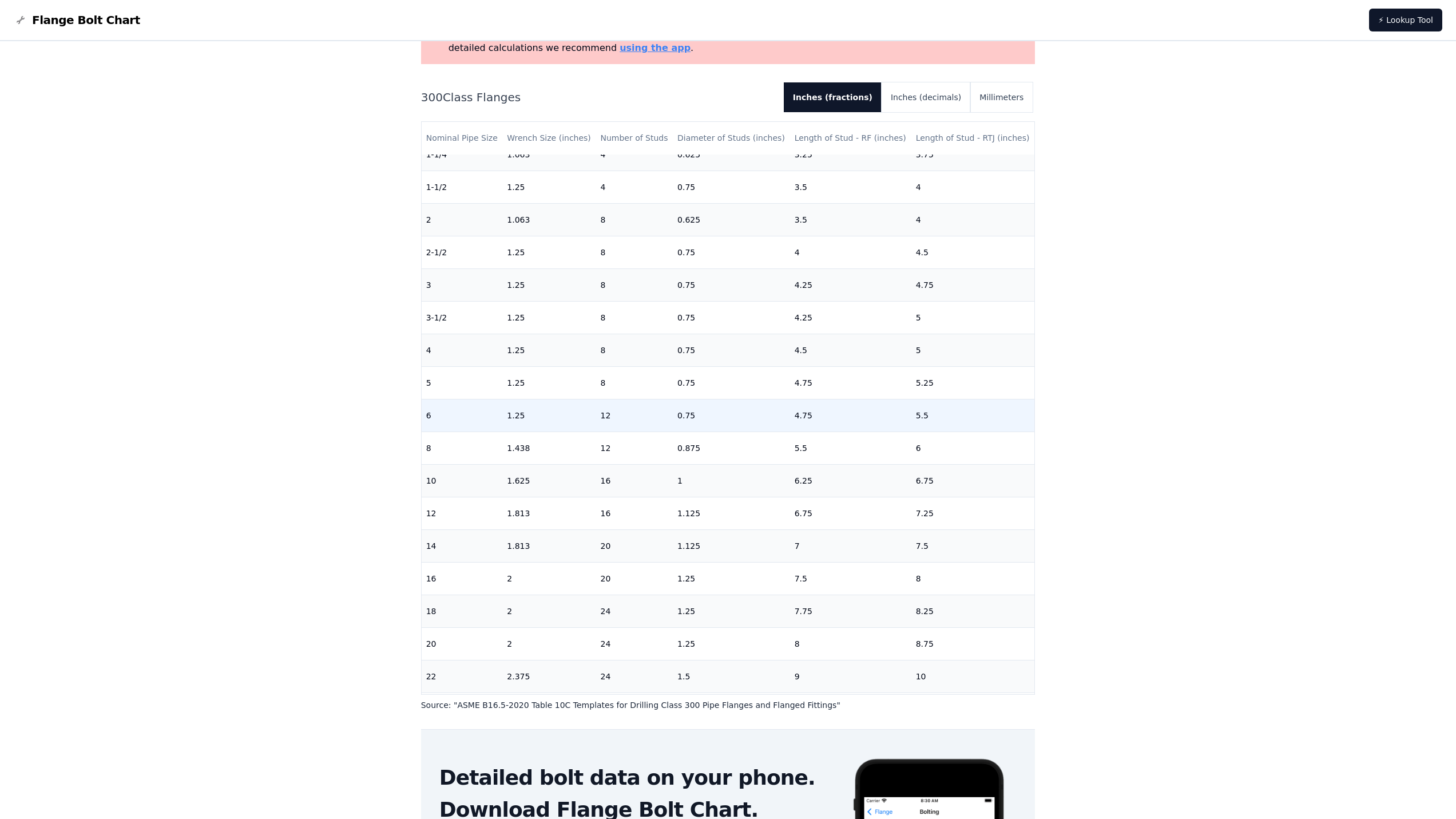
scroll to position [154, 0]
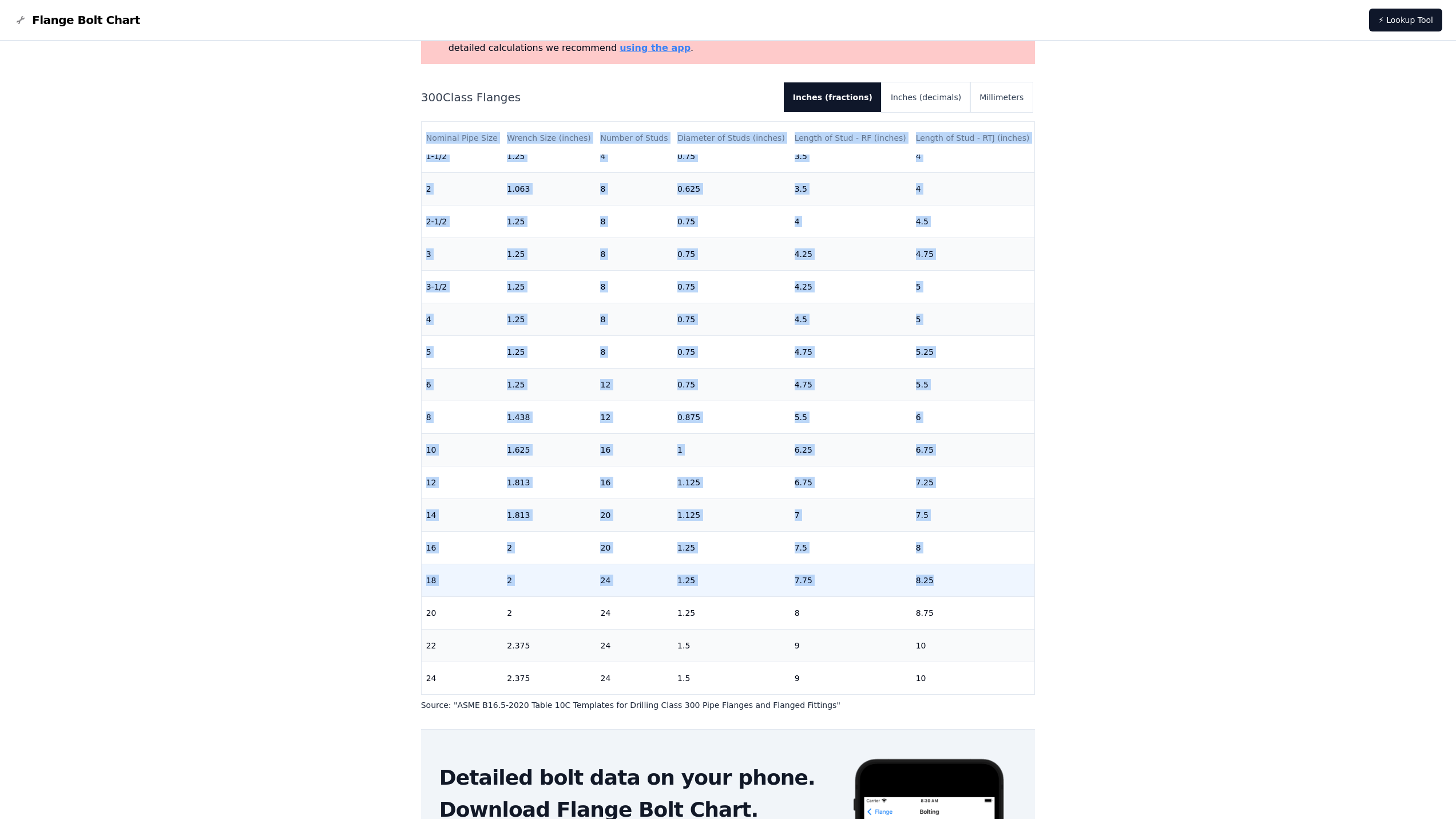
drag, startPoint x: 425, startPoint y: 136, endPoint x: 930, endPoint y: 567, distance: 663.9
click at [930, 567] on table "Nominal Pipe Size Wrench Size (inches) Number of Studs Diameter of Studs (inche…" at bounding box center [728, 335] width 613 height 718
copy table "Nominal Pipe Size Wrench Size (inches) Number of Studs Diameter of Studs (inche…"
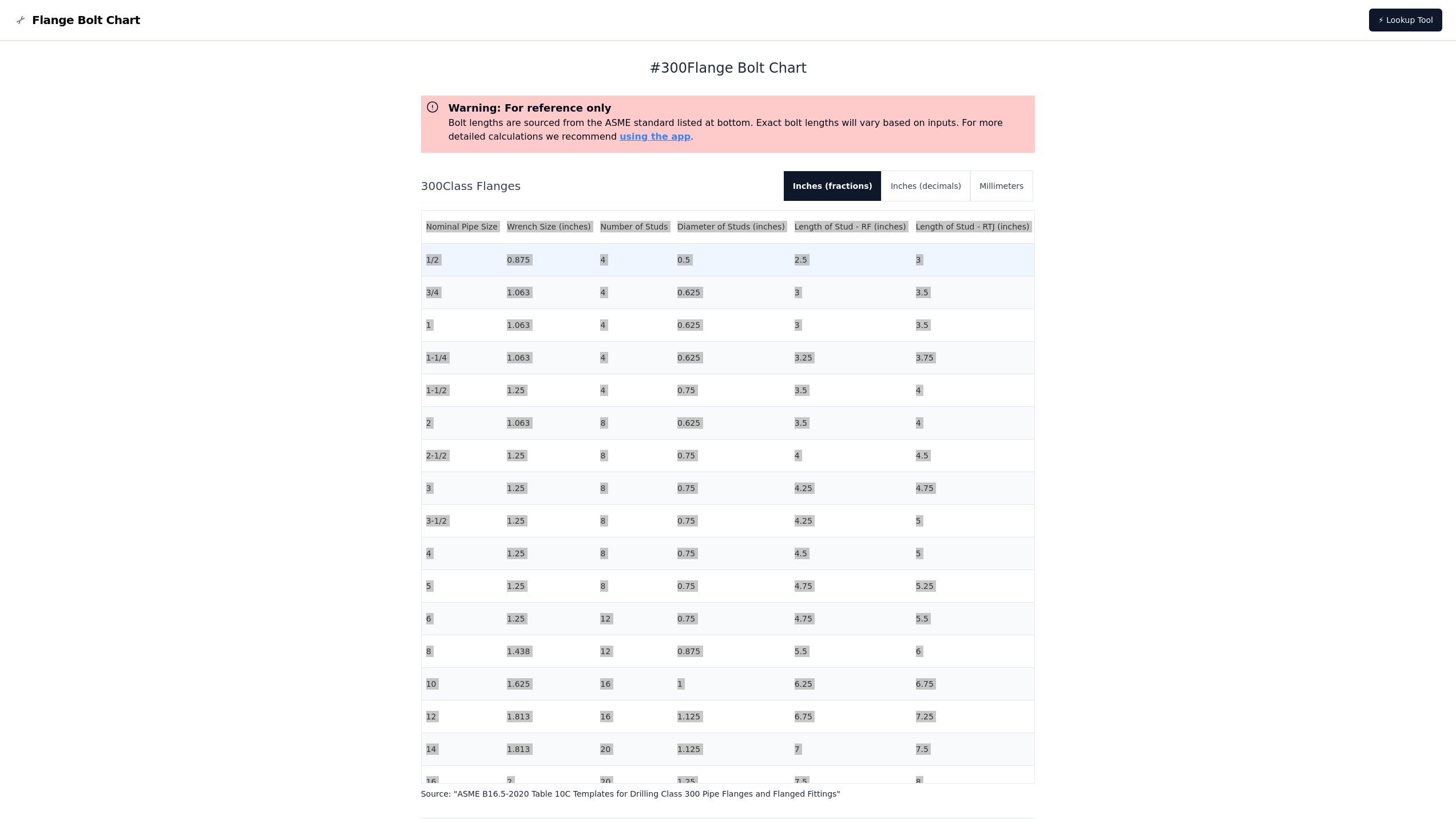
scroll to position [0, 0]
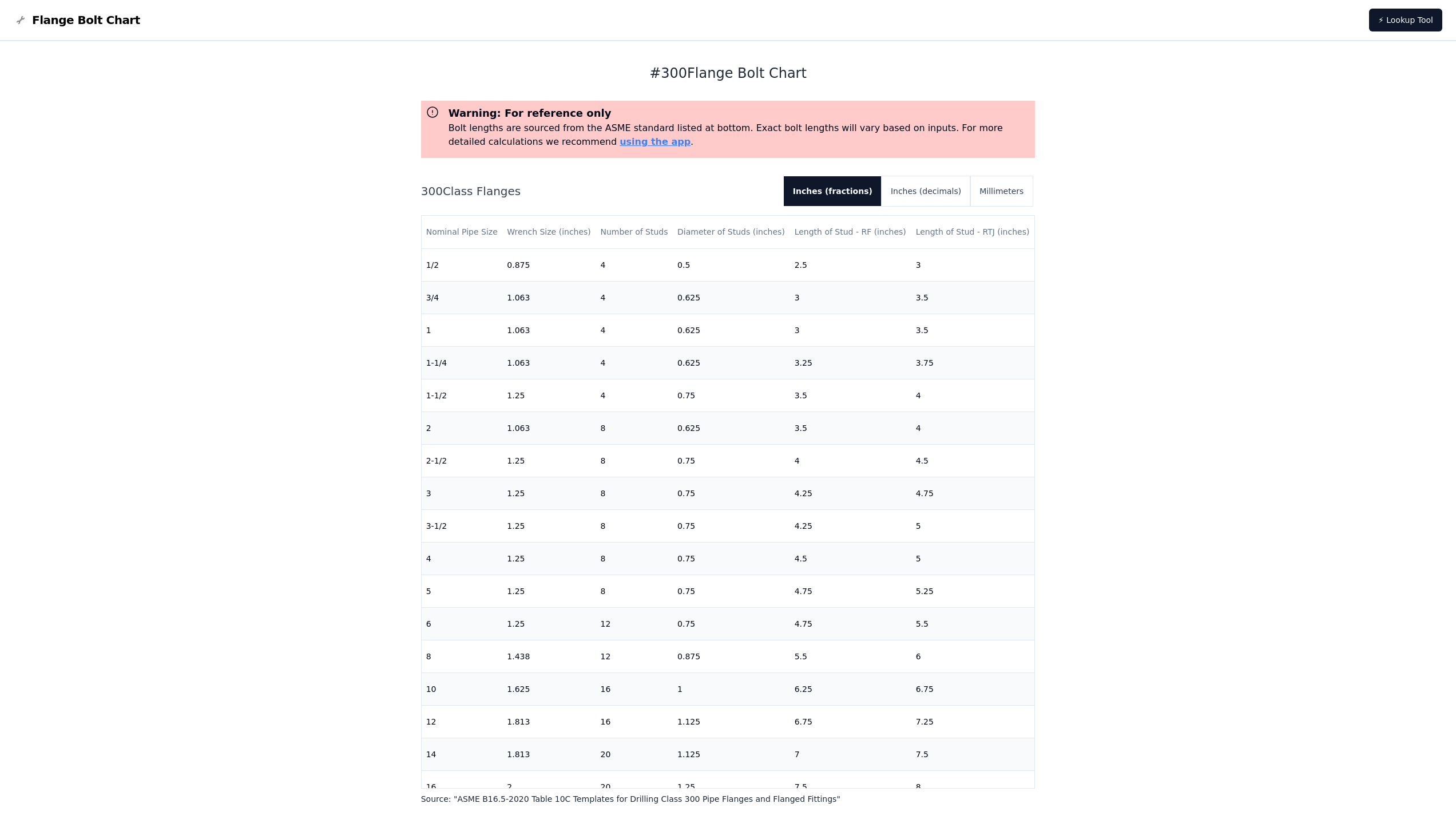
click at [338, 356] on div "# 300 Flange Bolt Chart Warning: For reference only Bolt lengths are sourced fr…" at bounding box center [728, 563] width 1456 height 1043
click at [932, 195] on button "Inches (decimals)" at bounding box center [925, 191] width 88 height 29
click at [932, 195] on button "Inches (decimals)" at bounding box center [922, 191] width 98 height 29
click at [1004, 188] on button "Millimeters" at bounding box center [1001, 191] width 62 height 29
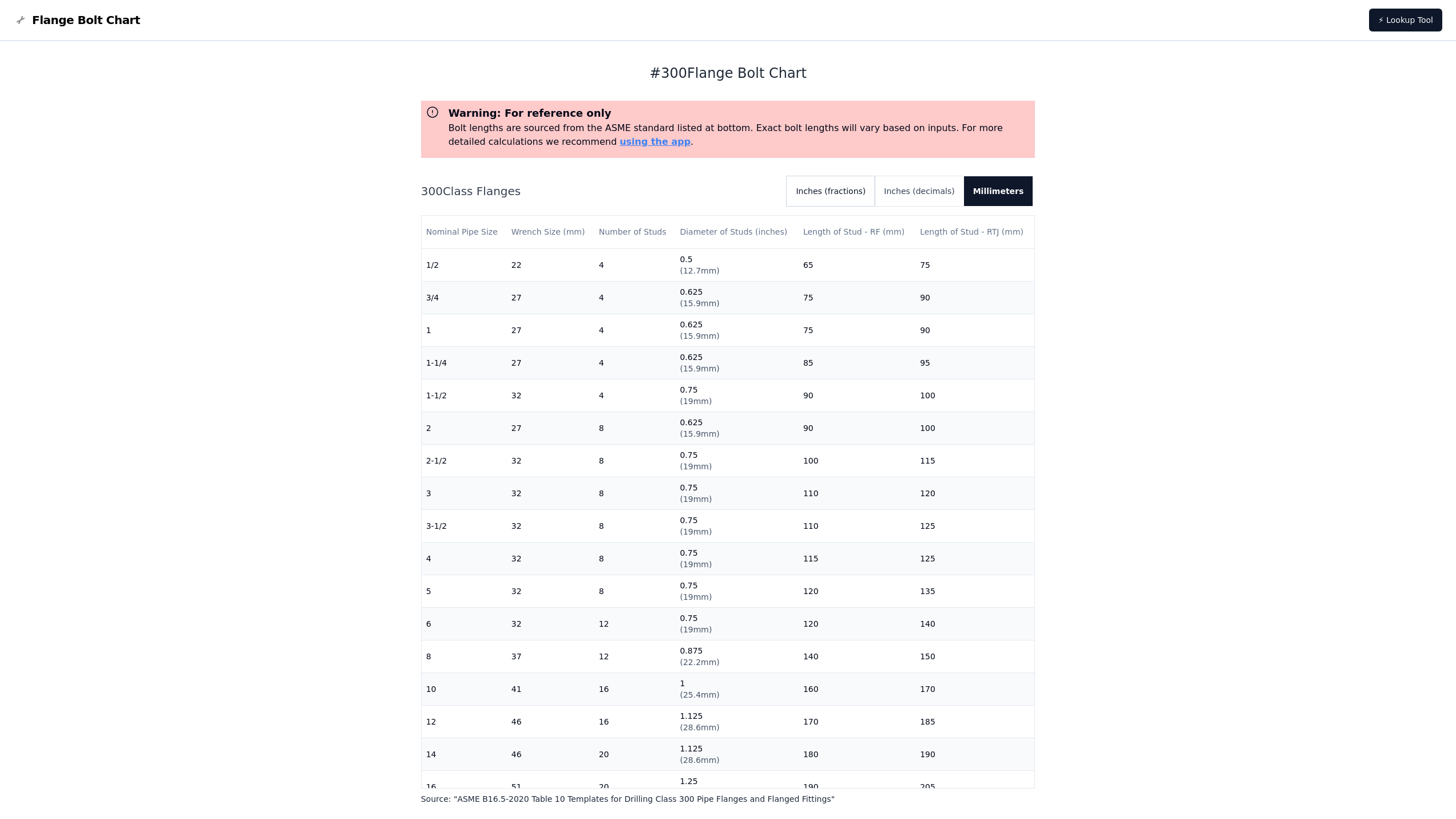
click at [863, 192] on button "Inches (fractions)" at bounding box center [830, 191] width 88 height 29
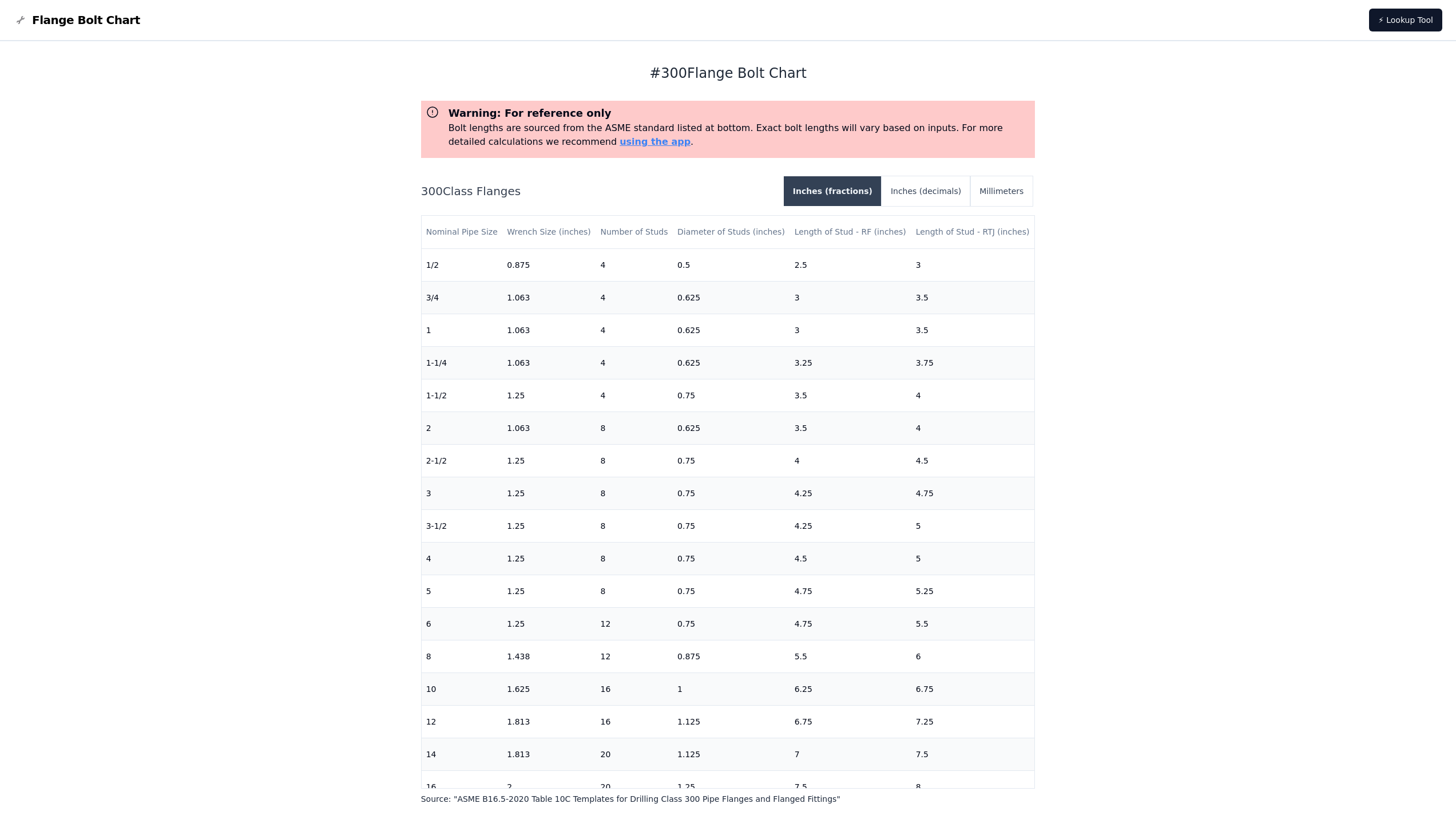
click at [862, 192] on button "Inches (fractions)" at bounding box center [832, 191] width 98 height 29
